Goal: Information Seeking & Learning: Learn about a topic

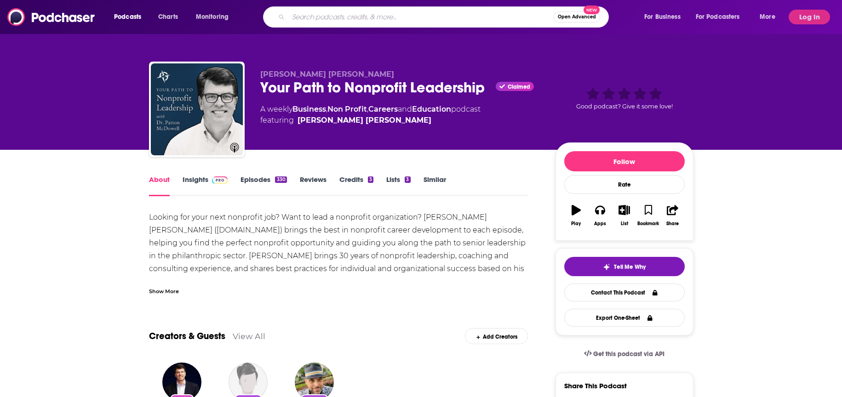
click at [344, 18] on input "Search podcasts, credits, & more..." at bounding box center [420, 17] width 265 height 15
type input "Truth's Table"
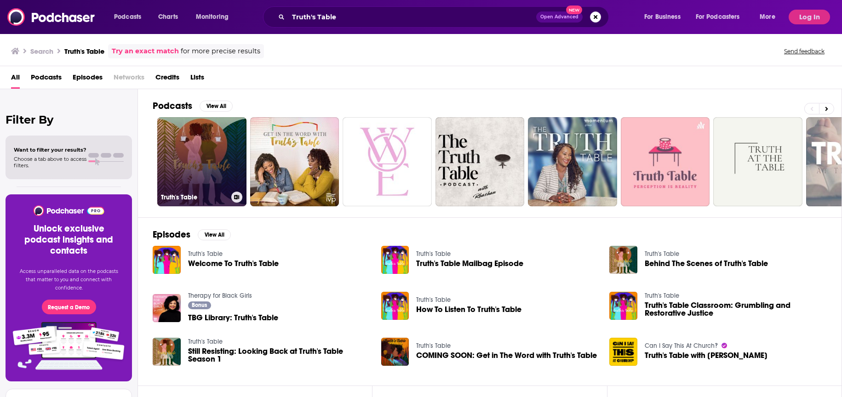
click at [215, 154] on link "Truth's Table" at bounding box center [201, 161] width 89 height 89
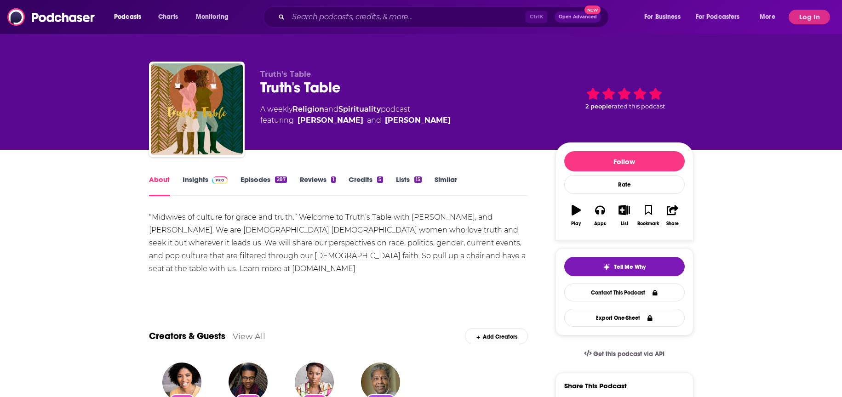
click at [195, 177] on link "Insights" at bounding box center [206, 185] width 46 height 21
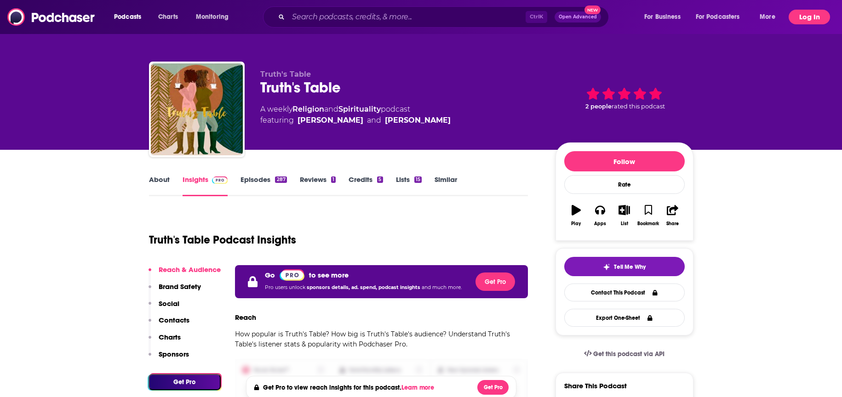
click at [810, 16] on button "Log In" at bounding box center [809, 17] width 41 height 15
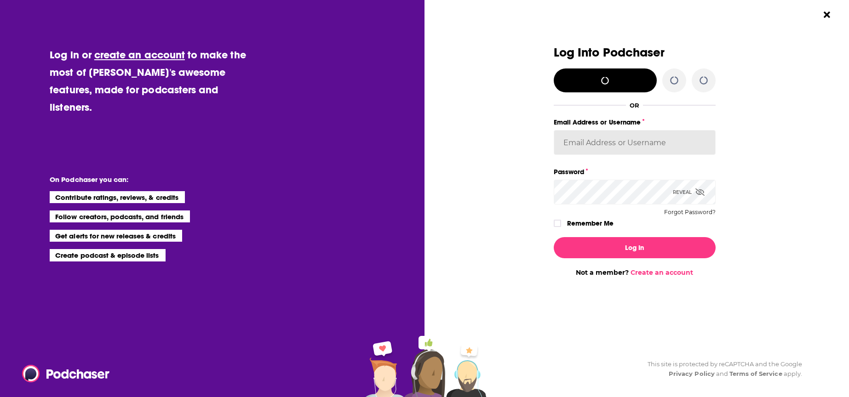
type input "[PERSON_NAME][EMAIL_ADDRESS][DOMAIN_NAME]"
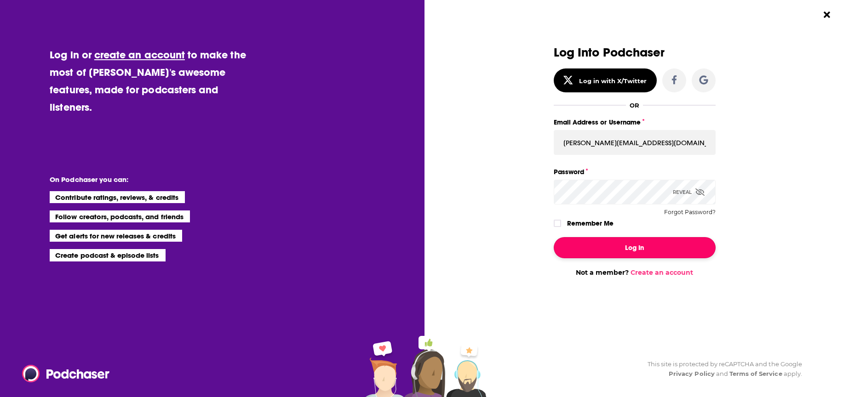
click at [642, 250] on button "Log In" at bounding box center [635, 247] width 162 height 21
